Goal: Transaction & Acquisition: Purchase product/service

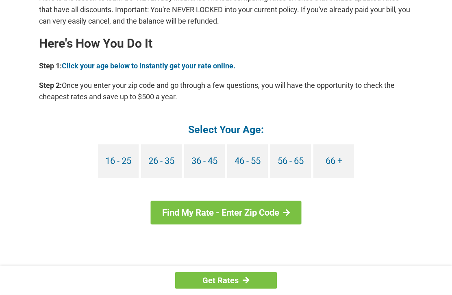
scroll to position [719, 0]
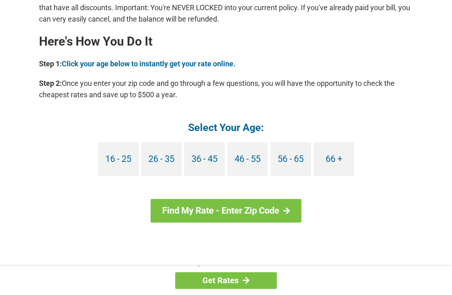
click at [341, 170] on link "66 +" at bounding box center [334, 159] width 41 height 34
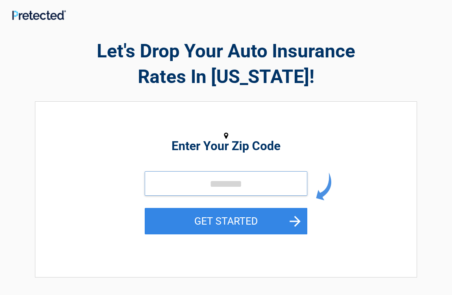
click at [227, 188] on input "tel" at bounding box center [226, 183] width 163 height 24
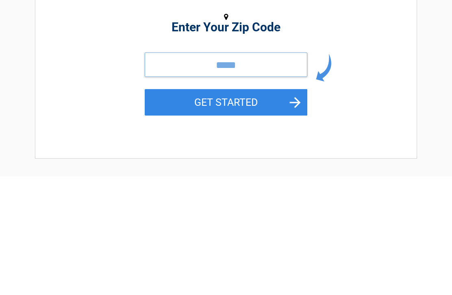
type input "*****"
click at [215, 208] on button "GET STARTED" at bounding box center [226, 221] width 163 height 26
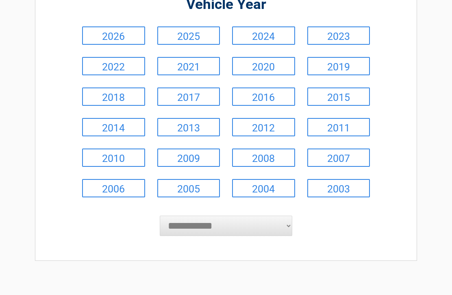
scroll to position [95, 0]
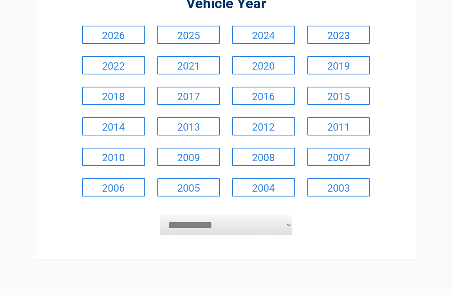
click at [255, 226] on select "**********" at bounding box center [226, 225] width 133 height 20
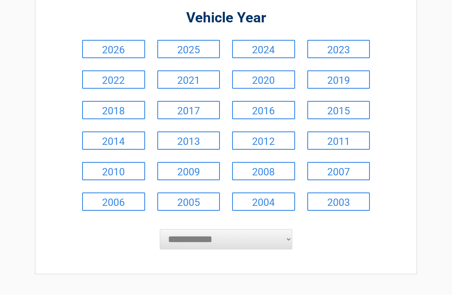
scroll to position [81, 0]
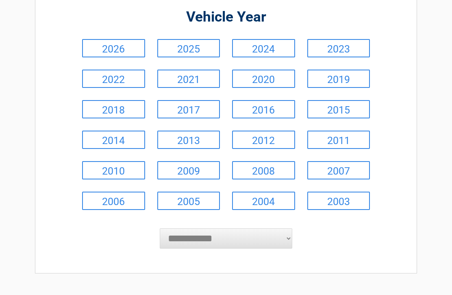
click at [231, 244] on select "**********" at bounding box center [226, 239] width 133 height 20
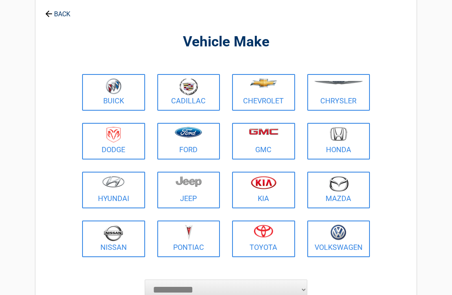
scroll to position [0, 0]
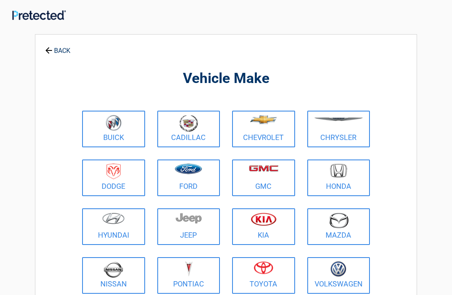
click at [262, 286] on link "Toyota" at bounding box center [263, 275] width 63 height 37
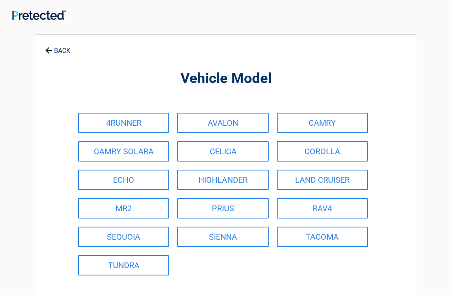
click at [313, 122] on link "CAMRY" at bounding box center [322, 123] width 91 height 20
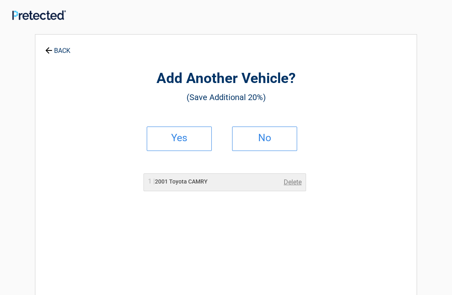
click at [186, 140] on h2 "Yes" at bounding box center [179, 138] width 48 height 6
select select "**********"
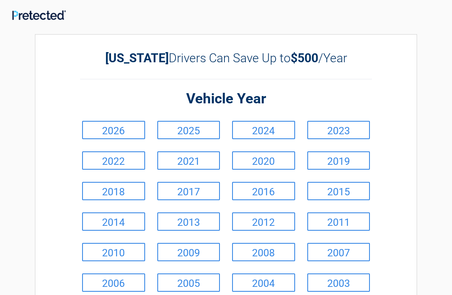
click at [328, 224] on link "2011" at bounding box center [339, 221] width 63 height 18
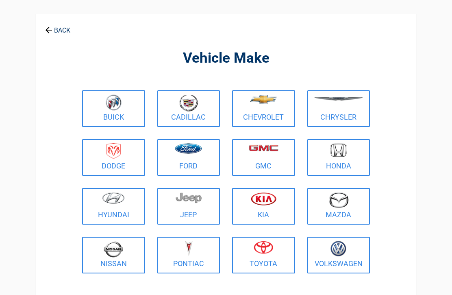
scroll to position [8, 0]
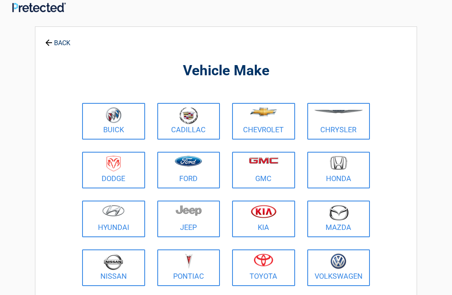
click at [250, 266] on figure at bounding box center [263, 262] width 53 height 18
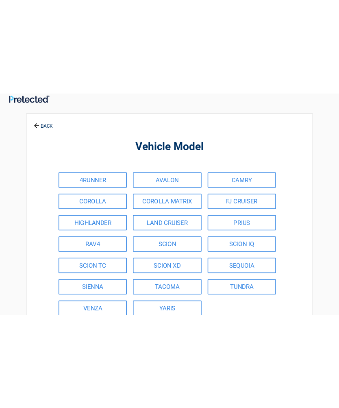
scroll to position [0, 0]
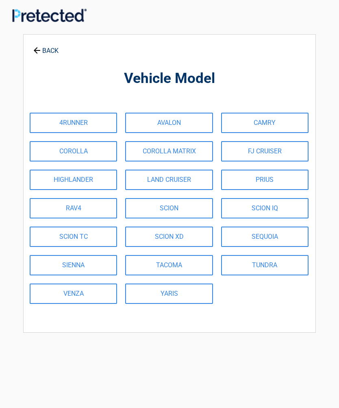
click at [249, 122] on link "CAMRY" at bounding box center [264, 123] width 87 height 20
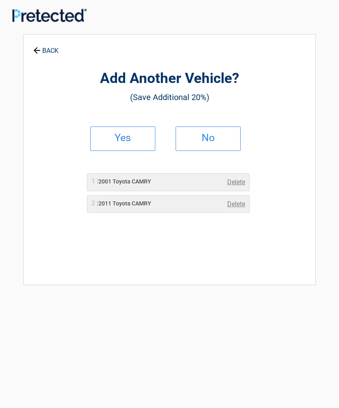
click at [130, 145] on link "Yes" at bounding box center [122, 139] width 65 height 24
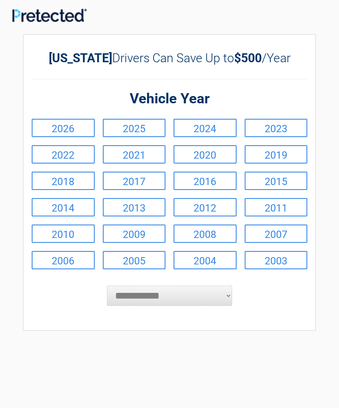
click at [273, 207] on link "2011" at bounding box center [276, 207] width 63 height 18
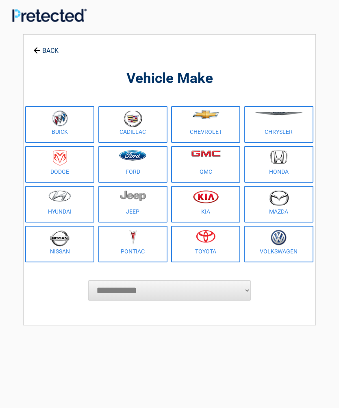
click at [201, 248] on link "Toyota" at bounding box center [205, 244] width 69 height 37
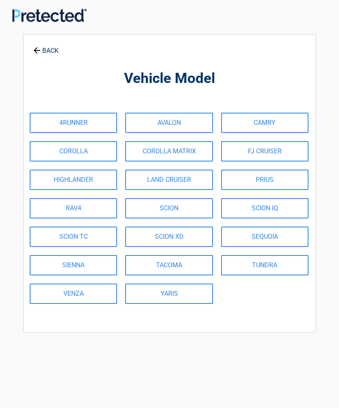
click at [251, 125] on link "CAMRY" at bounding box center [264, 123] width 87 height 20
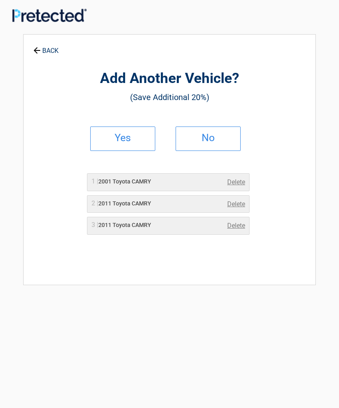
click at [235, 183] on link "Delete" at bounding box center [236, 182] width 18 height 10
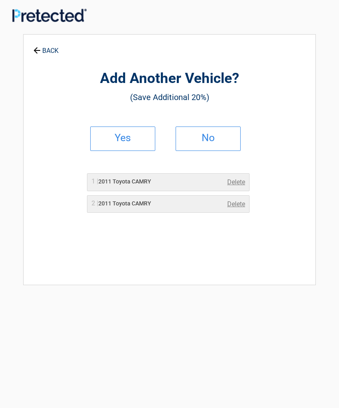
click at [126, 141] on h2 "Yes" at bounding box center [123, 138] width 48 height 6
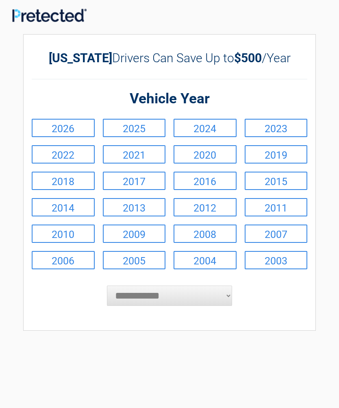
click at [130, 213] on link "2013" at bounding box center [134, 207] width 63 height 18
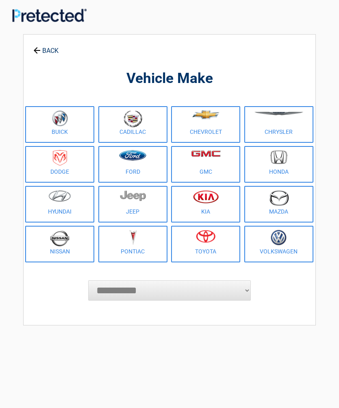
click at [202, 242] on img at bounding box center [206, 236] width 20 height 13
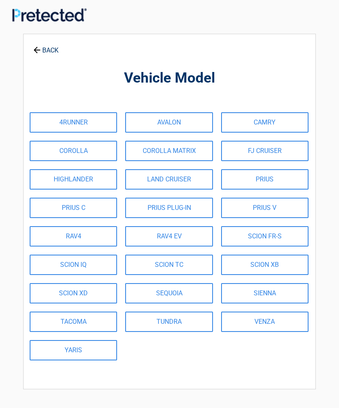
scroll to position [1, 0]
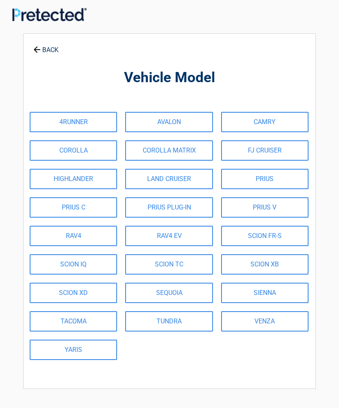
click at [242, 126] on link "CAMRY" at bounding box center [264, 122] width 87 height 20
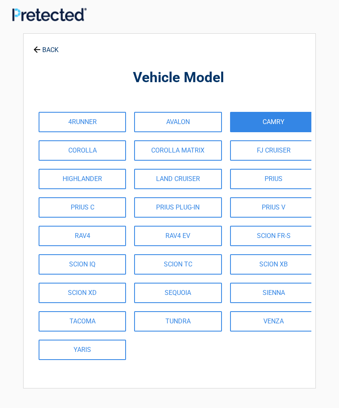
click at [240, 123] on div "**********" at bounding box center [169, 210] width 293 height 355
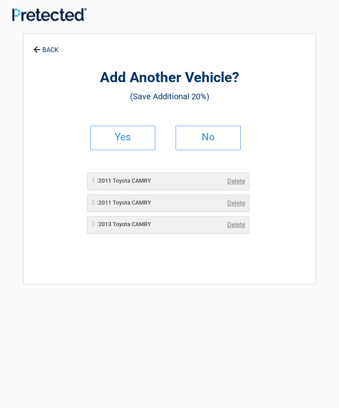
click at [131, 138] on h2 "Yes" at bounding box center [123, 137] width 48 height 6
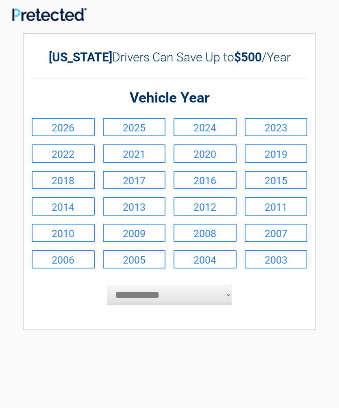
click at [139, 209] on link "2013" at bounding box center [134, 206] width 63 height 18
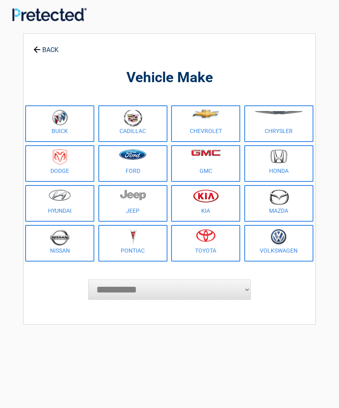
click at [205, 253] on link "Toyota" at bounding box center [205, 243] width 69 height 37
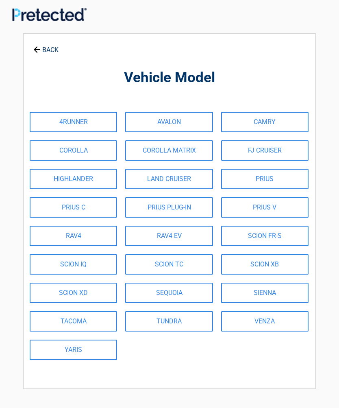
click at [235, 121] on link "CAMRY" at bounding box center [264, 122] width 87 height 20
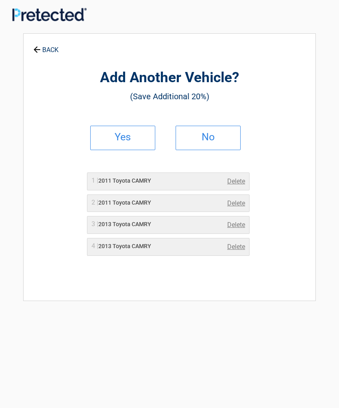
click at [235, 252] on div "4 | 2013 Toyota CAMRY Delete" at bounding box center [168, 247] width 163 height 18
click at [239, 255] on div "4 | 2013 Toyota CAMRY Delete" at bounding box center [168, 247] width 163 height 18
click at [237, 245] on link "Delete" at bounding box center [236, 247] width 18 height 10
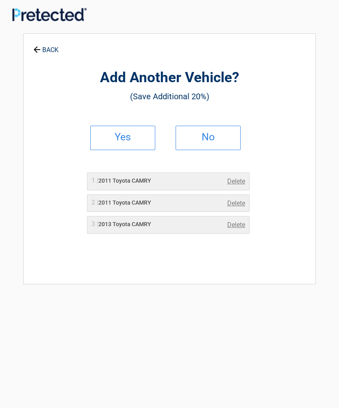
click at [239, 229] on link "Delete" at bounding box center [236, 225] width 18 height 10
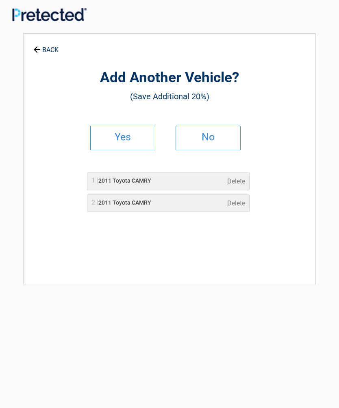
click at [136, 142] on link "Yes" at bounding box center [122, 138] width 65 height 24
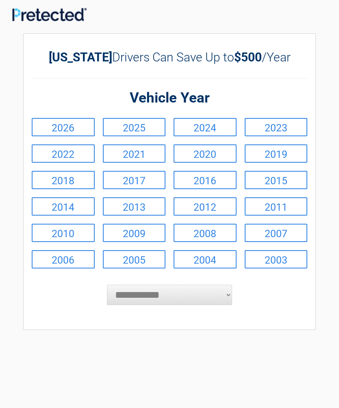
click at [262, 209] on link "2011" at bounding box center [276, 206] width 63 height 18
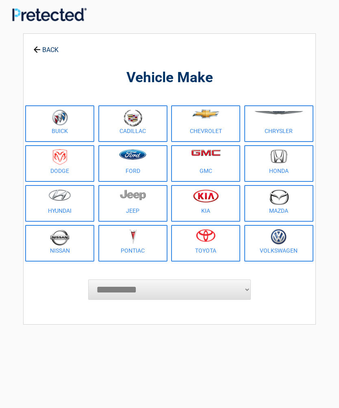
click at [208, 248] on link "Toyota" at bounding box center [205, 243] width 69 height 37
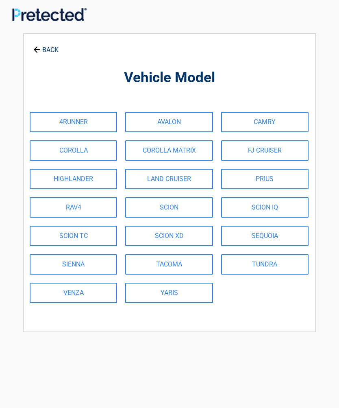
click at [242, 124] on link "CAMRY" at bounding box center [264, 122] width 87 height 20
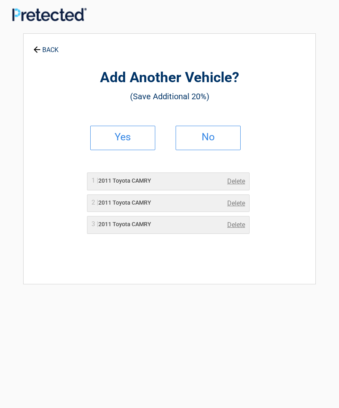
click at [120, 138] on h2 "Yes" at bounding box center [123, 137] width 48 height 6
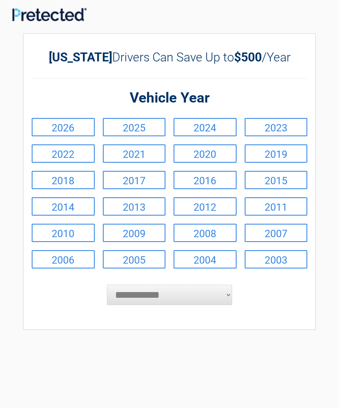
click at [139, 211] on link "2013" at bounding box center [134, 206] width 63 height 18
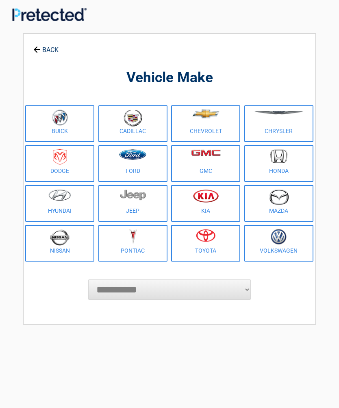
click at [212, 259] on link "Toyota" at bounding box center [205, 243] width 69 height 37
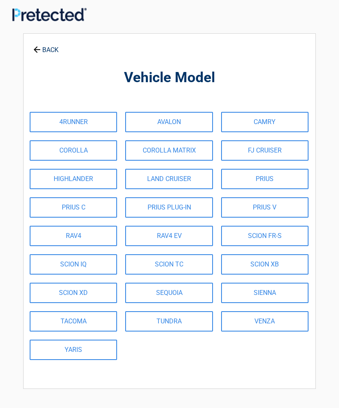
click at [249, 123] on link "CAMRY" at bounding box center [264, 122] width 87 height 20
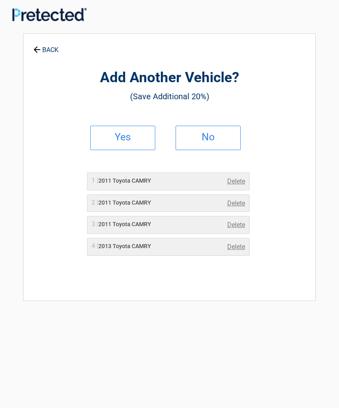
click at [233, 249] on link "Delete" at bounding box center [236, 247] width 18 height 10
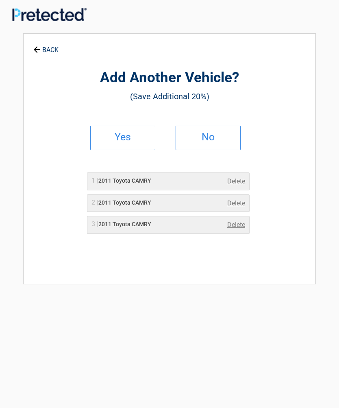
click at [236, 227] on link "Delete" at bounding box center [236, 225] width 18 height 10
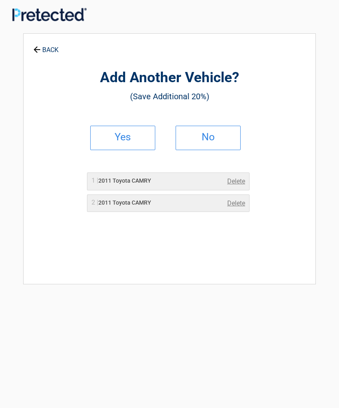
click at [238, 209] on div "2 | 2011 Toyota CAMRY Delete" at bounding box center [168, 203] width 163 height 18
click at [241, 208] on div "2 | 2011 Toyota CAMRY Delete" at bounding box center [168, 203] width 163 height 18
click at [235, 210] on div "2 | 2011 Toyota CAMRY Delete" at bounding box center [168, 203] width 163 height 18
click at [235, 208] on div "2 | 2011 Toyota CAMRY Delete" at bounding box center [168, 203] width 163 height 18
click at [236, 205] on link "Delete" at bounding box center [236, 204] width 18 height 10
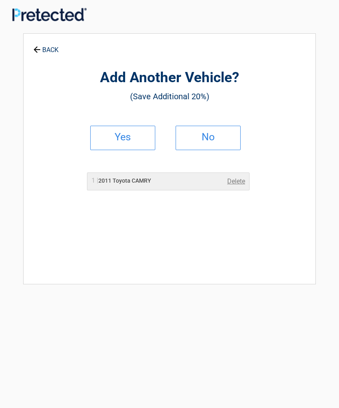
click at [118, 140] on h2 "Yes" at bounding box center [123, 137] width 48 height 6
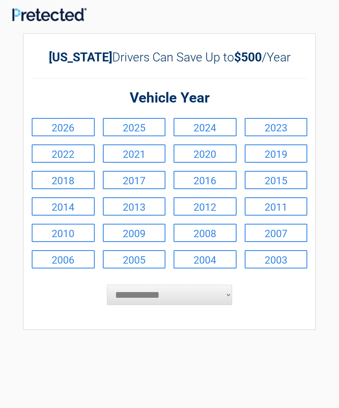
click at [141, 210] on link "2013" at bounding box center [134, 206] width 63 height 18
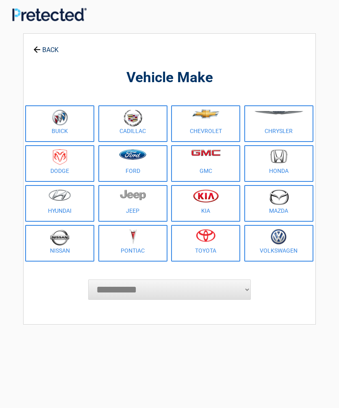
click at [202, 259] on link "Toyota" at bounding box center [205, 243] width 69 height 37
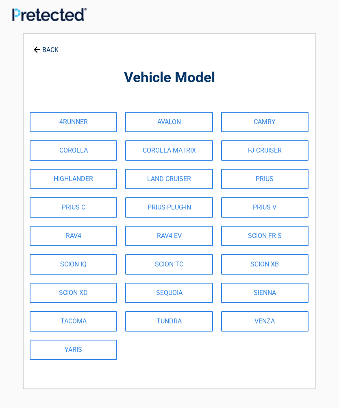
click at [258, 120] on link "CAMRY" at bounding box center [264, 122] width 87 height 20
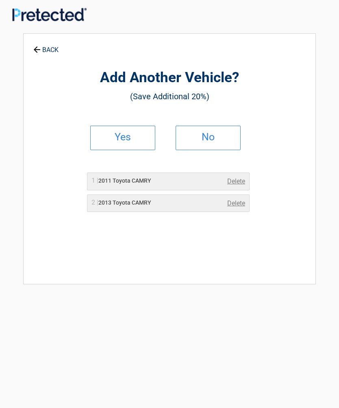
click at [136, 145] on link "Yes" at bounding box center [122, 138] width 65 height 24
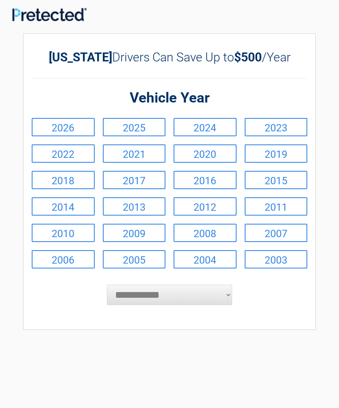
click at [267, 211] on link "2011" at bounding box center [276, 206] width 63 height 18
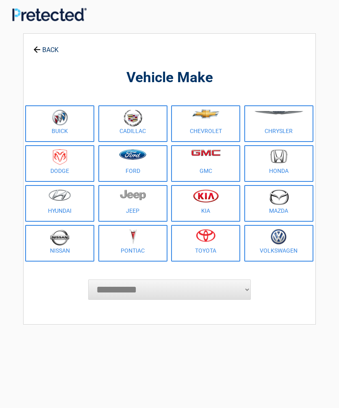
scroll to position [0, 0]
